Goal: Transaction & Acquisition: Subscribe to service/newsletter

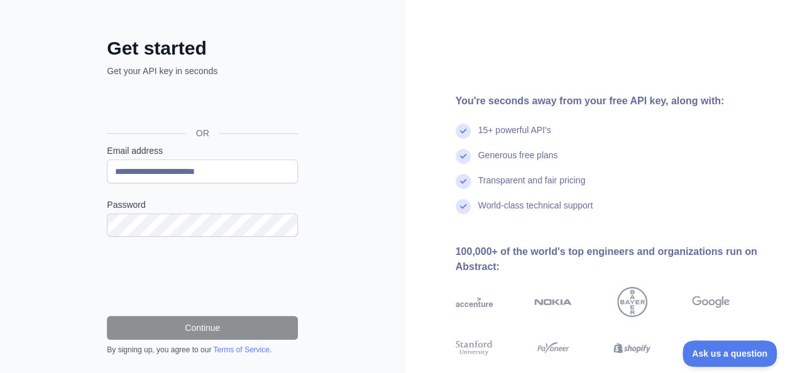
scroll to position [63, 0]
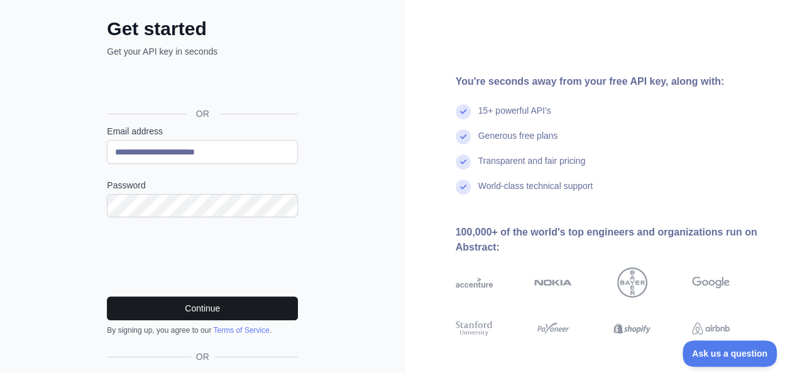
click at [217, 306] on button "Continue" at bounding box center [202, 309] width 191 height 24
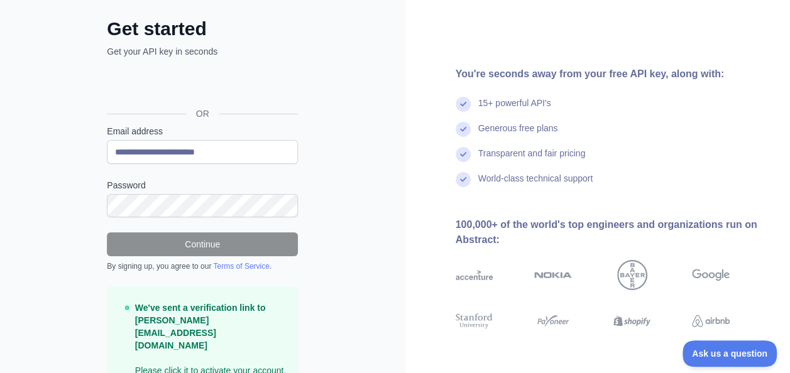
scroll to position [100, 0]
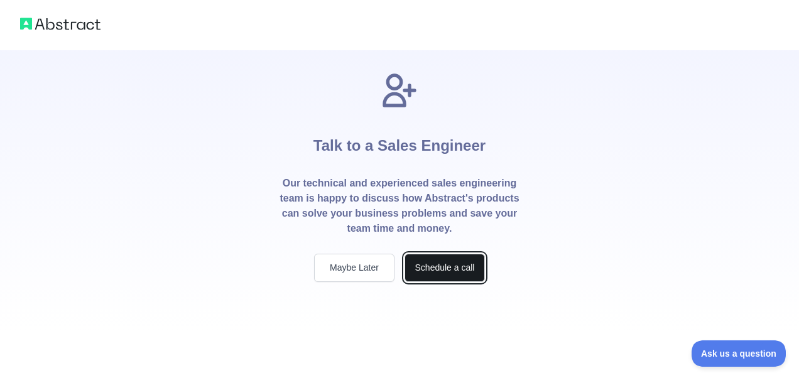
click at [468, 273] on button "Schedule a call" at bounding box center [445, 268] width 80 height 28
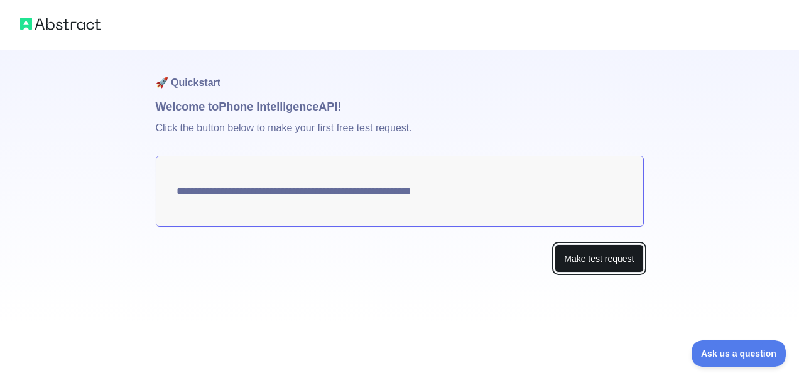
click at [591, 256] on button "Make test request" at bounding box center [599, 258] width 89 height 28
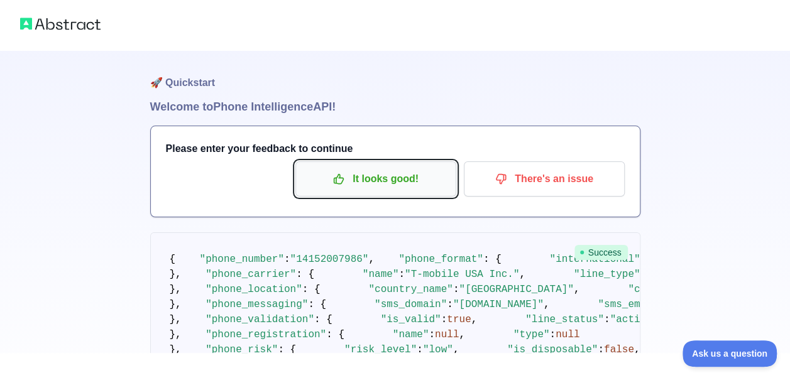
click at [403, 182] on p "It looks good!" at bounding box center [376, 178] width 142 height 21
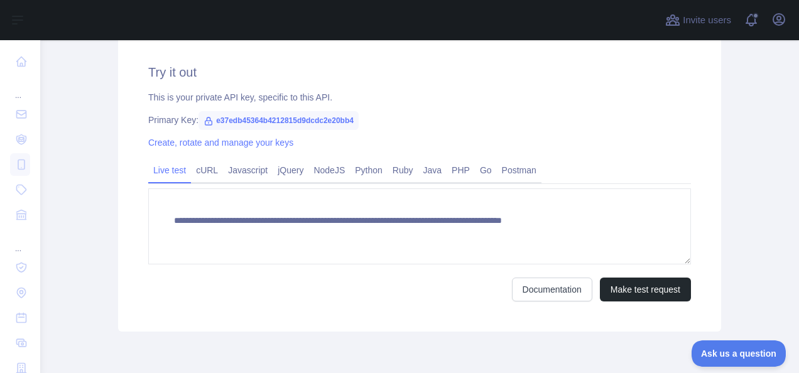
scroll to position [440, 0]
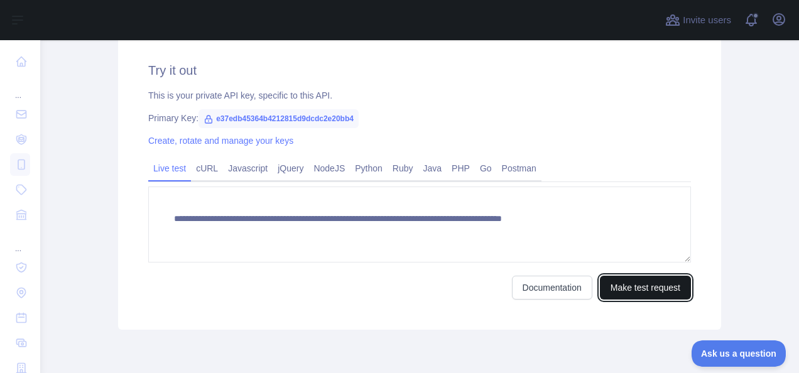
click at [640, 289] on button "Make test request" at bounding box center [645, 288] width 91 height 24
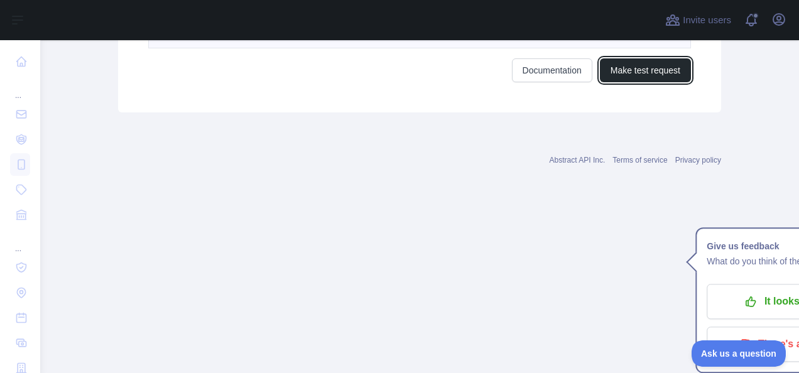
scroll to position [1119, 0]
